Goal: Task Accomplishment & Management: Manage account settings

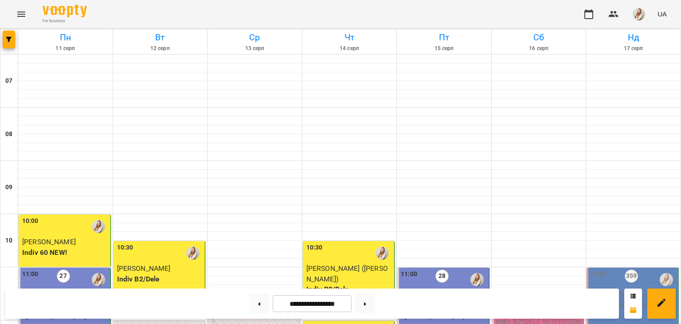
scroll to position [381, 0]
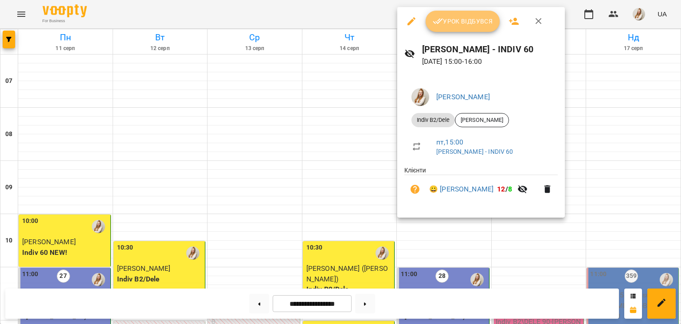
click at [477, 16] on button "Урок відбувся" at bounding box center [463, 21] width 74 height 21
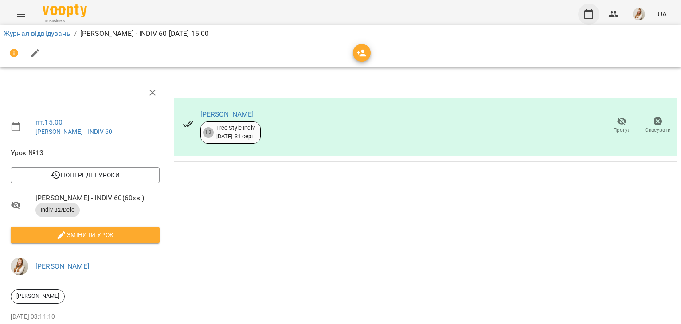
click at [593, 13] on icon "button" at bounding box center [588, 14] width 9 height 10
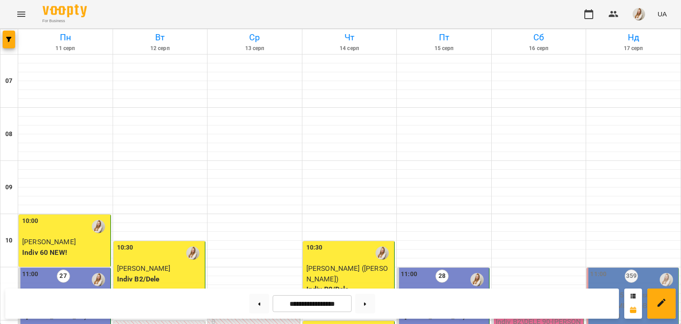
click at [348, 20] on div "For Business UA" at bounding box center [340, 14] width 681 height 28
click at [371, 310] on button at bounding box center [365, 304] width 20 height 20
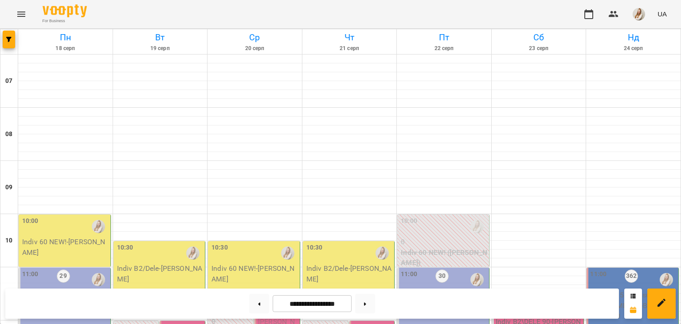
scroll to position [273, 0]
click at [256, 310] on button at bounding box center [259, 304] width 20 height 20
type input "**********"
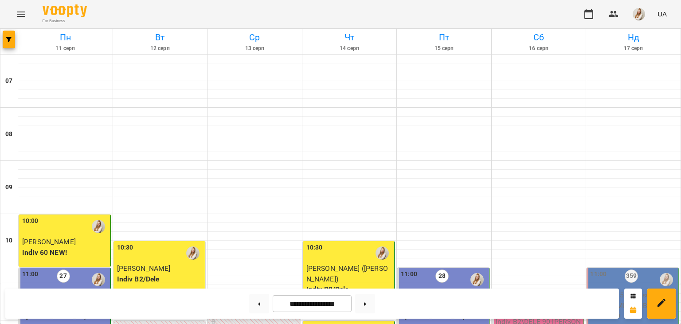
click at [281, 5] on div "For Business UA" at bounding box center [340, 14] width 681 height 28
